Goal: Information Seeking & Learning: Check status

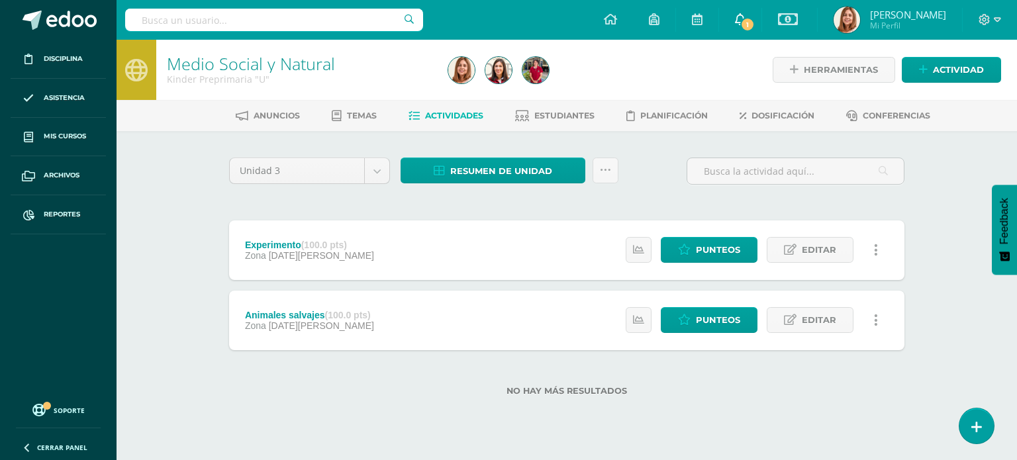
click at [745, 31] on link "1" at bounding box center [740, 20] width 42 height 40
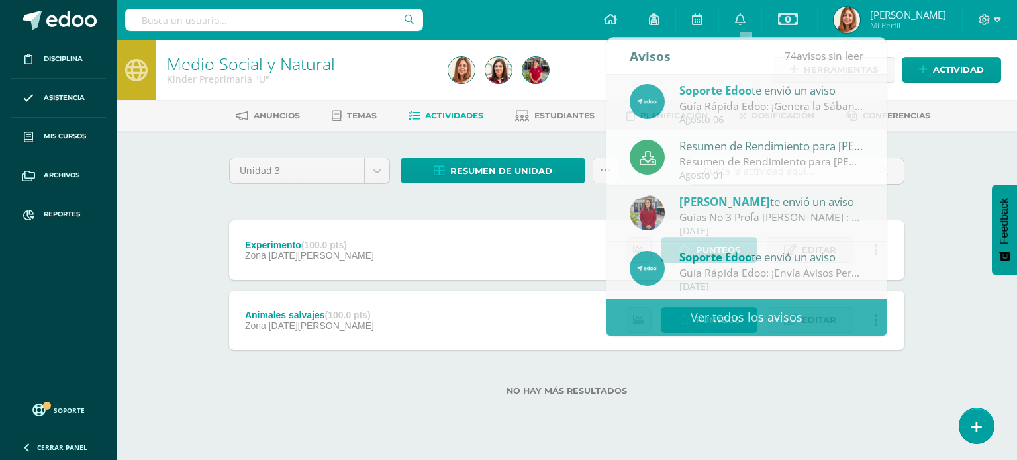
click at [924, 273] on div "Unidad 3 Unidad 1 Unidad 2 Unidad 3 Resumen de unidad Descargar como HTML Desca…" at bounding box center [567, 284] width 728 height 307
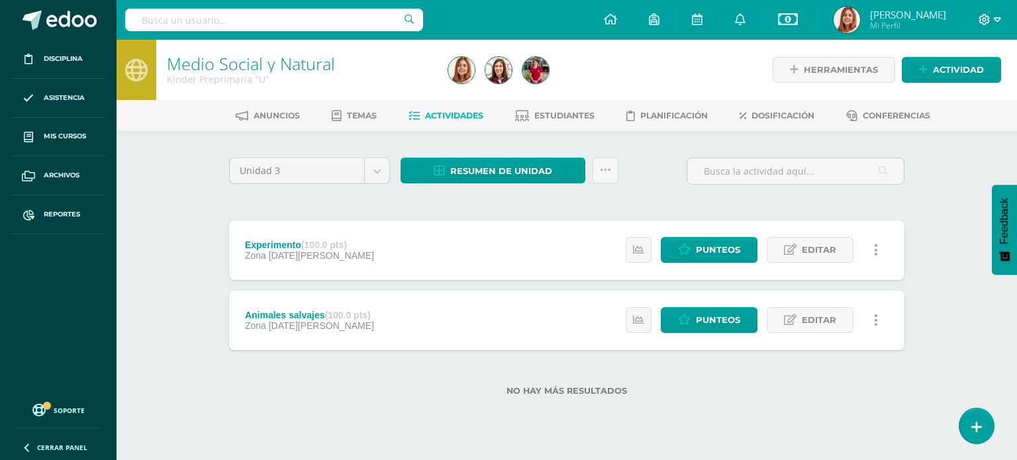
click at [979, 15] on icon at bounding box center [985, 20] width 12 height 12
click at [967, 83] on link "Cerrar sesión" at bounding box center [948, 90] width 105 height 19
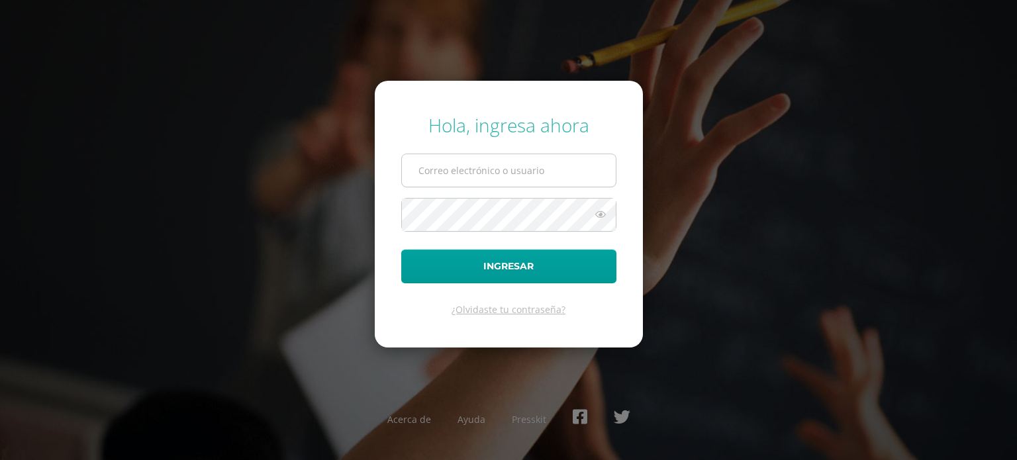
click at [474, 167] on input "text" at bounding box center [509, 170] width 214 height 32
type input "[PERSON_NAME][EMAIL_ADDRESS][DOMAIN_NAME]"
click at [435, 198] on span at bounding box center [508, 215] width 215 height 34
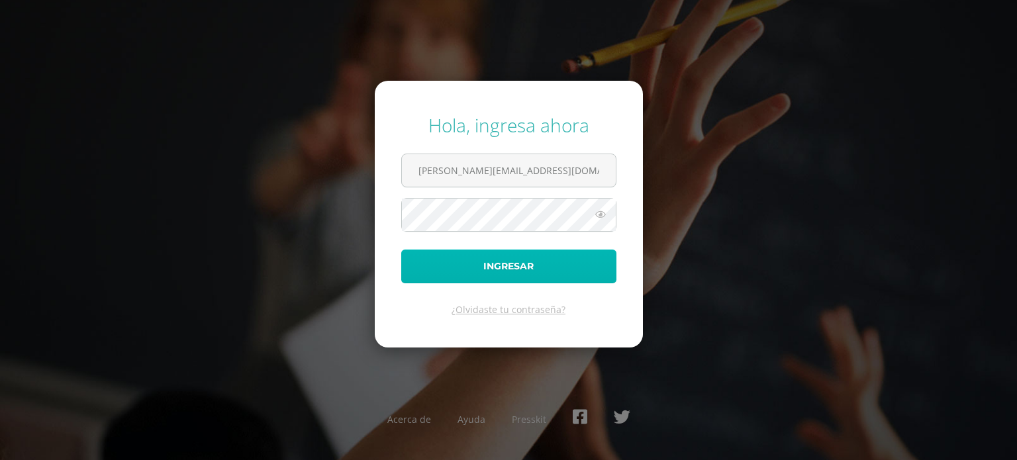
click at [456, 260] on button "Ingresar" at bounding box center [508, 267] width 215 height 34
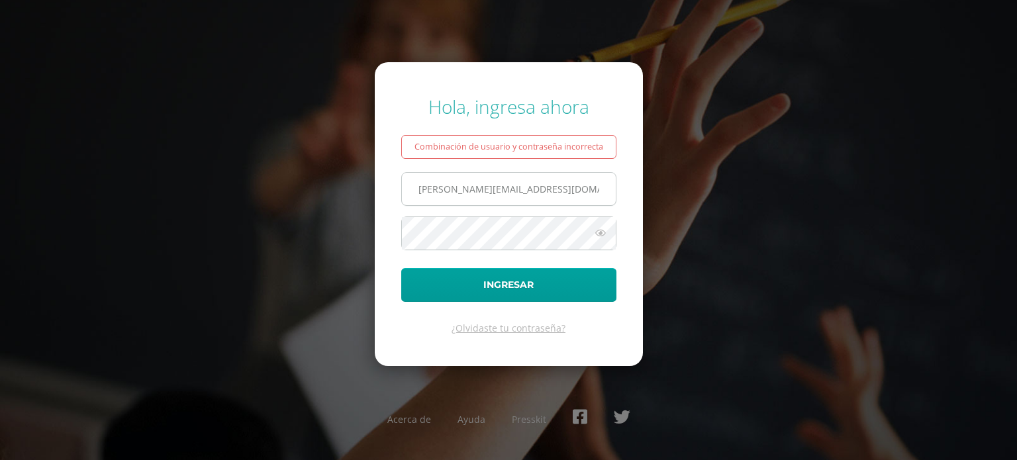
click at [573, 184] on input "[PERSON_NAME][EMAIL_ADDRESS][DOMAIN_NAME]" at bounding box center [509, 189] width 214 height 32
drag, startPoint x: 559, startPoint y: 189, endPoint x: 252, endPoint y: 198, distance: 306.7
click at [252, 198] on div "Hola, ingresa ahora Combinación de usuario y contraseña incorrecta ivanna.plata…" at bounding box center [508, 229] width 854 height 293
click at [439, 193] on input "text" at bounding box center [509, 189] width 214 height 32
type input "ivanna.plata@centroeducativoelvalle.edu.gt"
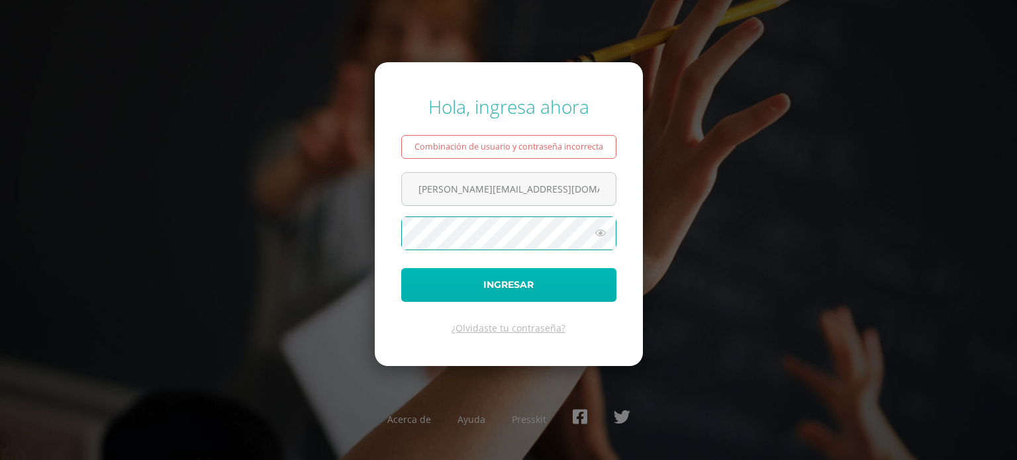
click at [498, 283] on button "Ingresar" at bounding box center [508, 285] width 215 height 34
click at [594, 230] on icon at bounding box center [600, 233] width 17 height 16
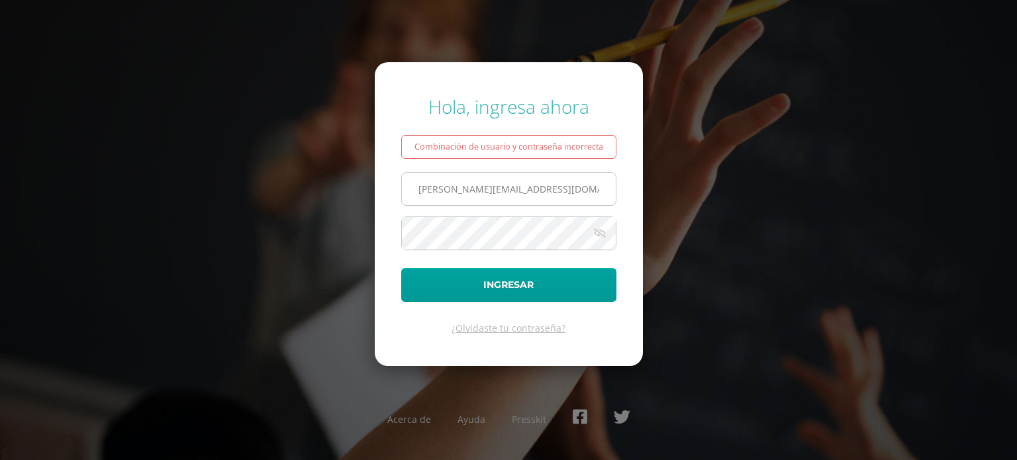
click at [548, 187] on input "[PERSON_NAME][EMAIL_ADDRESS][DOMAIN_NAME]" at bounding box center [509, 189] width 214 height 32
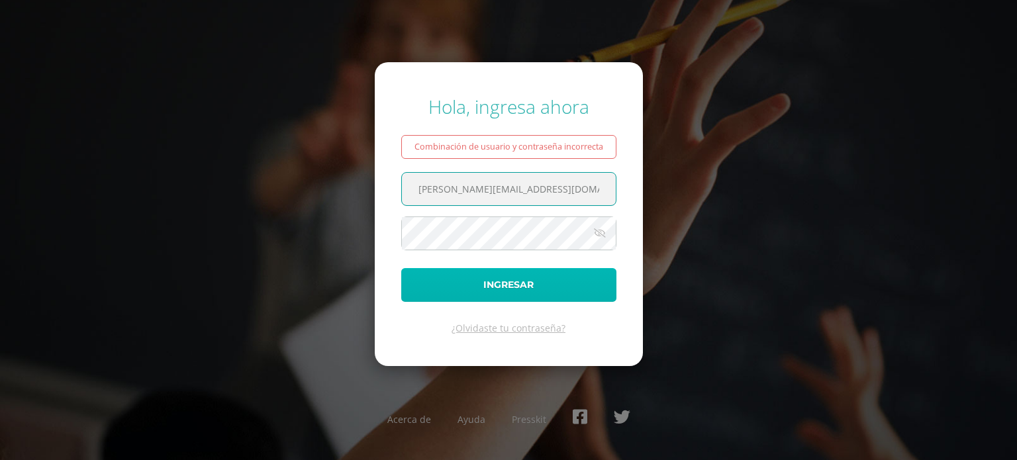
click at [527, 283] on button "Ingresar" at bounding box center [508, 285] width 215 height 34
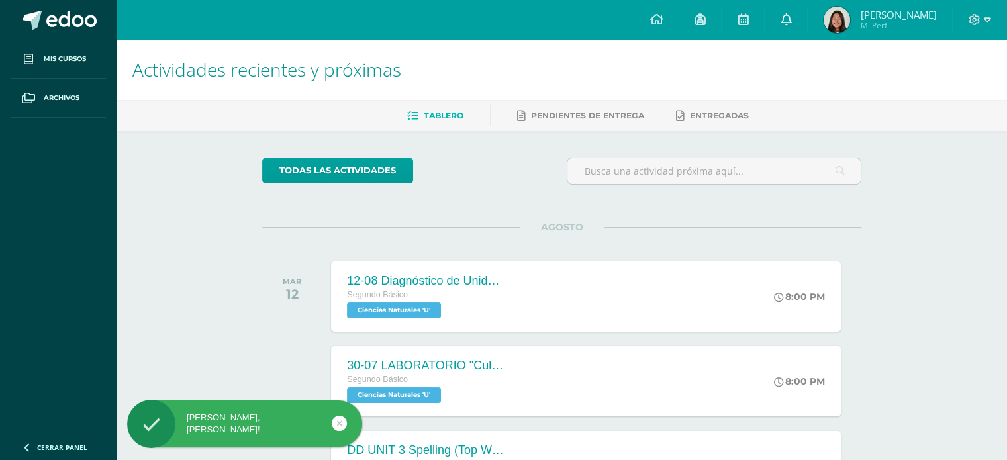
click at [791, 19] on icon at bounding box center [786, 19] width 11 height 12
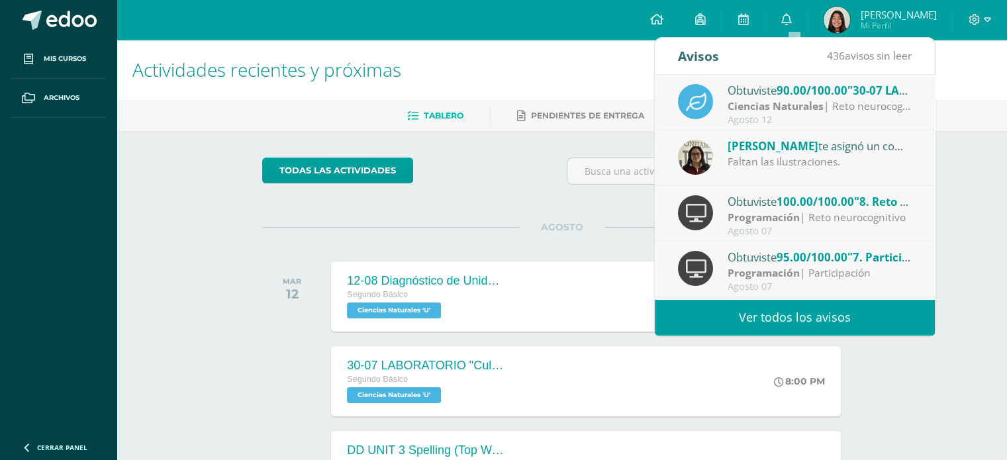
click at [882, 97] on span ""30-07 LABORATORIO "Cultivo de Bacterias""" at bounding box center [970, 90] width 246 height 15
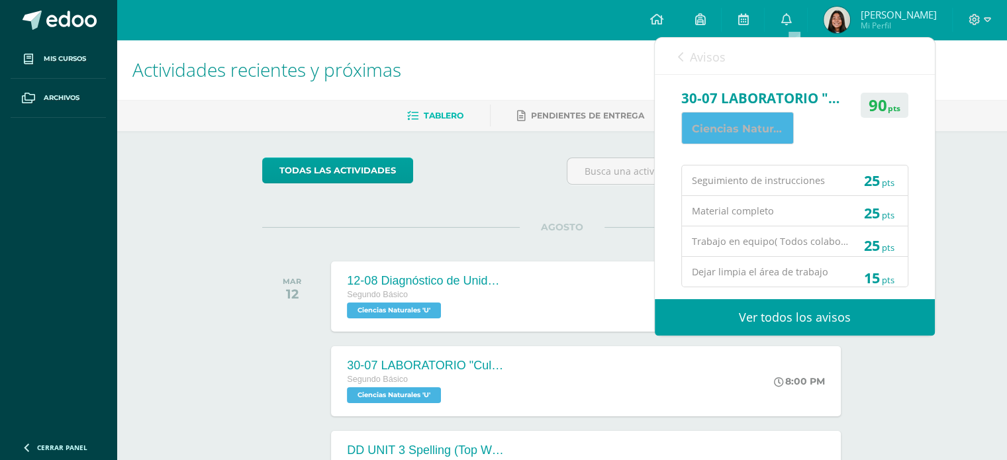
click at [624, 246] on div "AGOSTO MAR 12 12-08 Diagnóstico de Unidad 3 Segundo Básico Ciencias Naturales '…" at bounding box center [561, 280] width 599 height 107
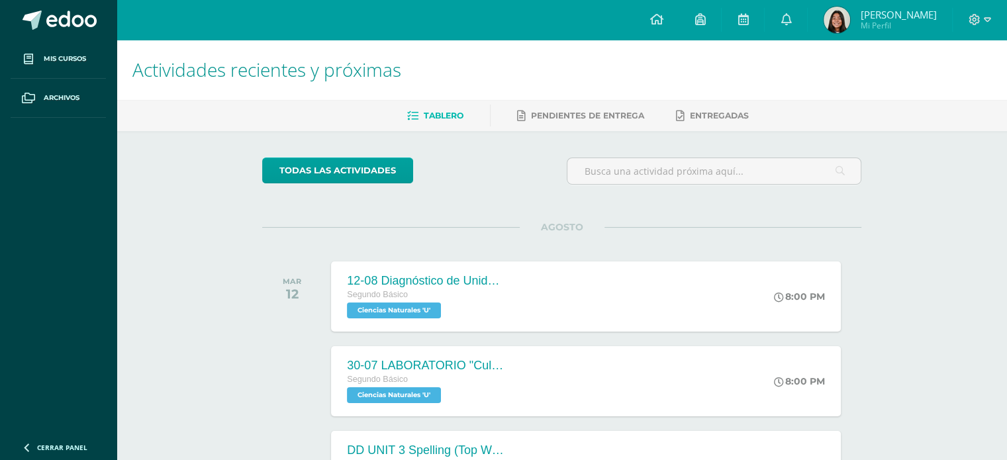
click at [890, 11] on span "[PERSON_NAME]" at bounding box center [898, 14] width 76 height 13
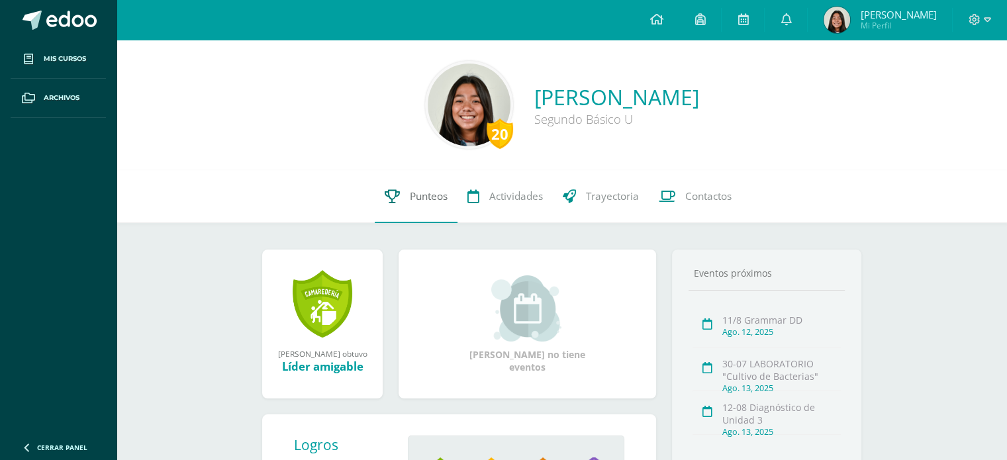
click at [398, 219] on link "Punteos" at bounding box center [416, 196] width 83 height 53
click at [398, 197] on link "Punteos" at bounding box center [416, 196] width 83 height 53
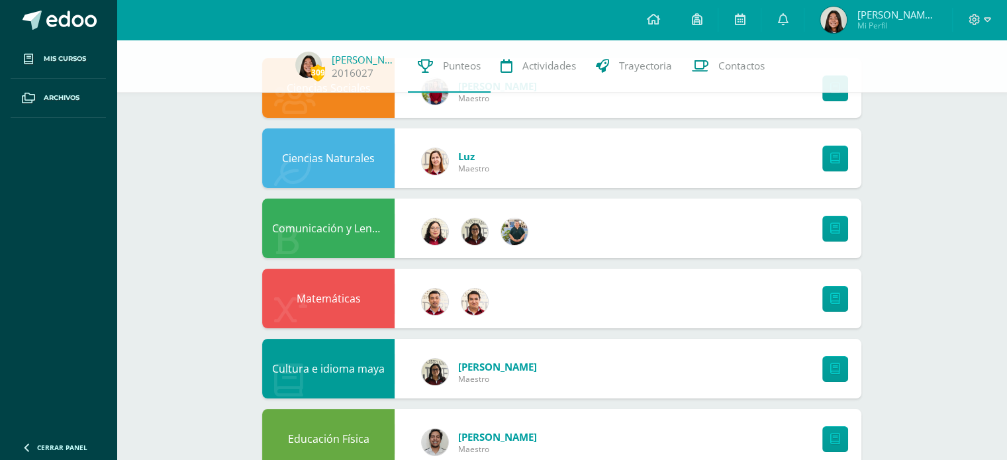
scroll to position [159, 0]
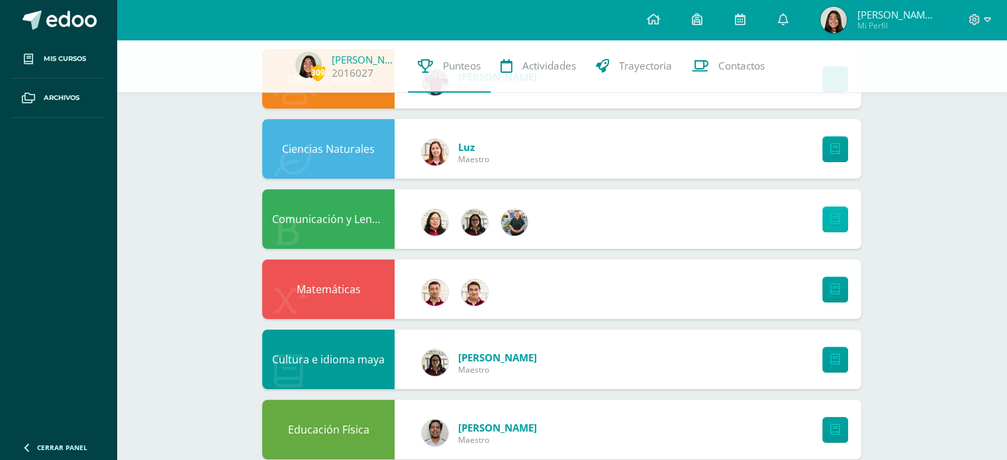
click at [834, 219] on icon at bounding box center [835, 219] width 10 height 11
